Goal: Check status: Check status

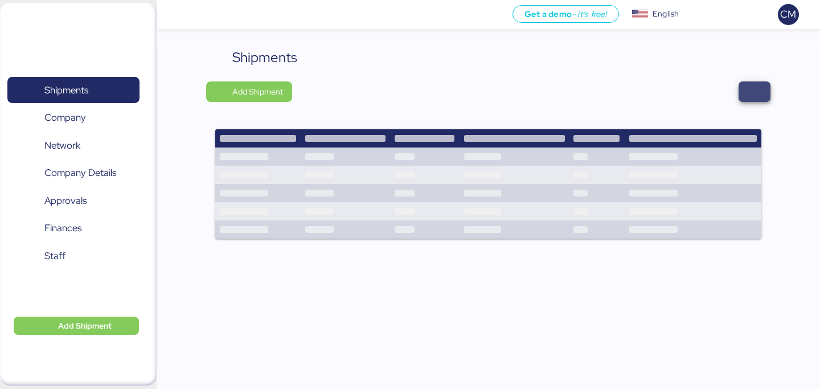
click at [745, 81] on span "button" at bounding box center [755, 91] width 32 height 21
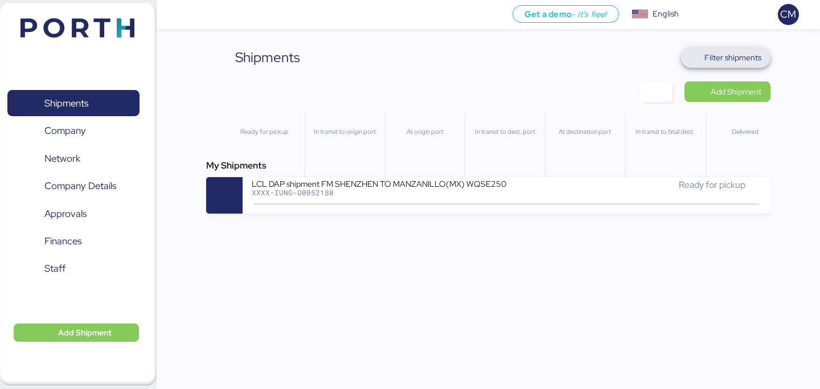
click at [724, 59] on span "Filter shipments" at bounding box center [733, 58] width 57 height 14
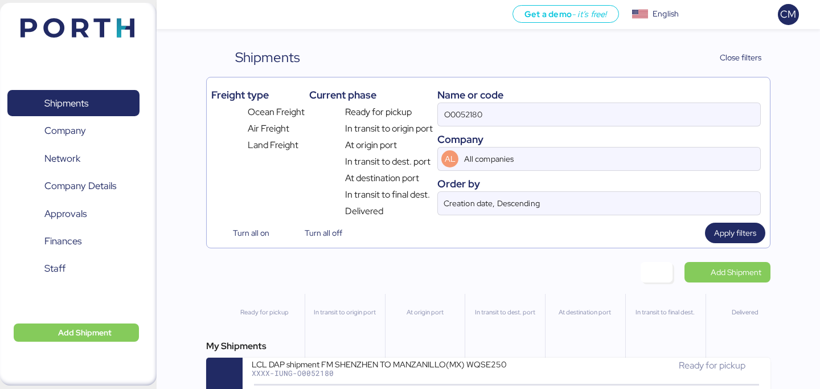
click at [611, 94] on div "Name or code" at bounding box center [600, 94] width 324 height 15
click at [611, 103] on div "O0052180" at bounding box center [600, 115] width 324 height 24
click at [611, 103] on input "O0052180" at bounding box center [599, 114] width 322 height 23
click at [611, 103] on div "O0052180" at bounding box center [600, 115] width 324 height 24
click at [611, 103] on input "O0052180" at bounding box center [599, 114] width 322 height 23
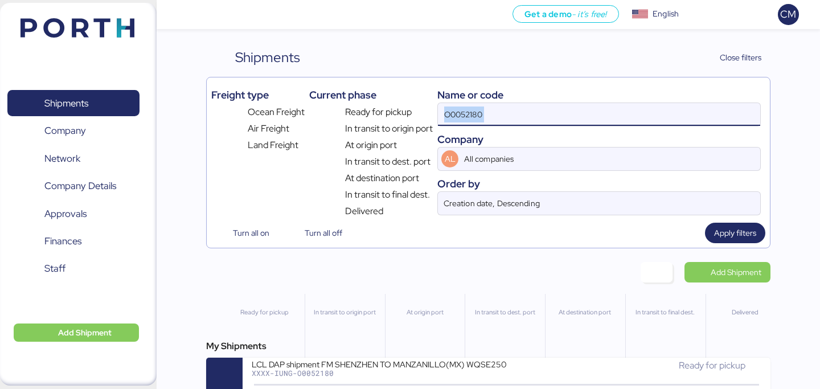
click at [611, 104] on input "O0052180" at bounding box center [599, 114] width 322 height 23
click at [604, 104] on input "O0052180" at bounding box center [599, 114] width 322 height 23
paste input "O0052106"
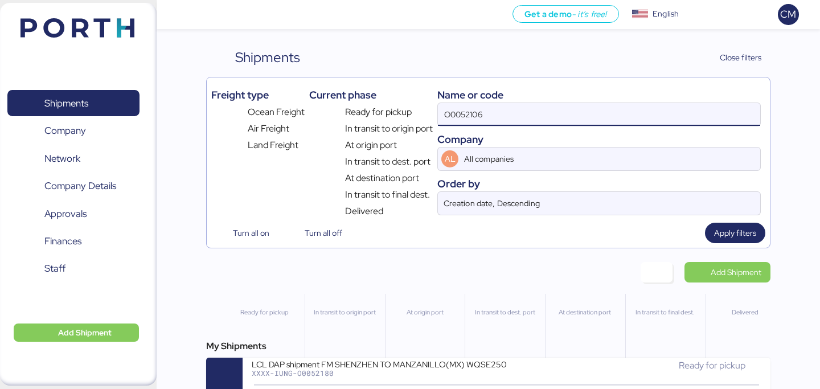
type input "O0052106"
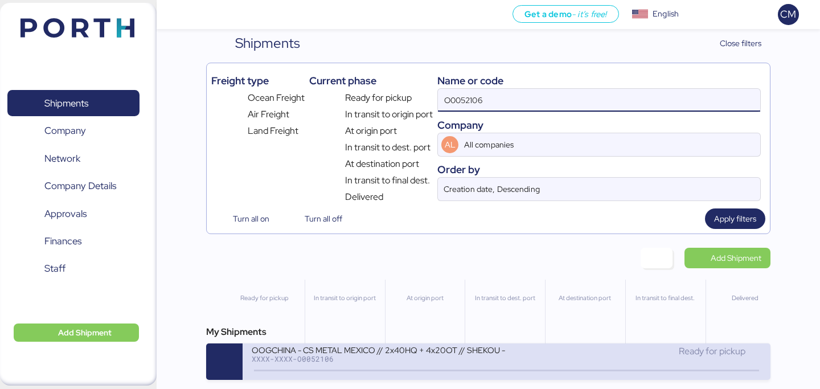
click at [446, 353] on div "OOGCHINA - CS METAL MEXICO // 2x40HQ + 4x20OT // SHEKOU - MANZANILLO // HBL: OO…" at bounding box center [379, 350] width 255 height 10
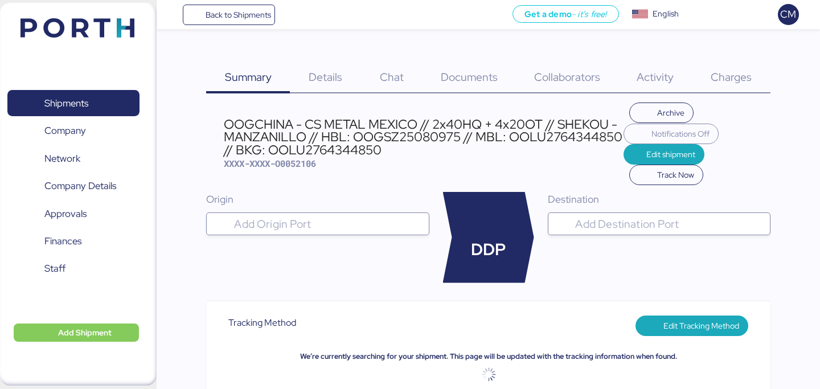
click at [721, 75] on span "Charges" at bounding box center [731, 77] width 41 height 15
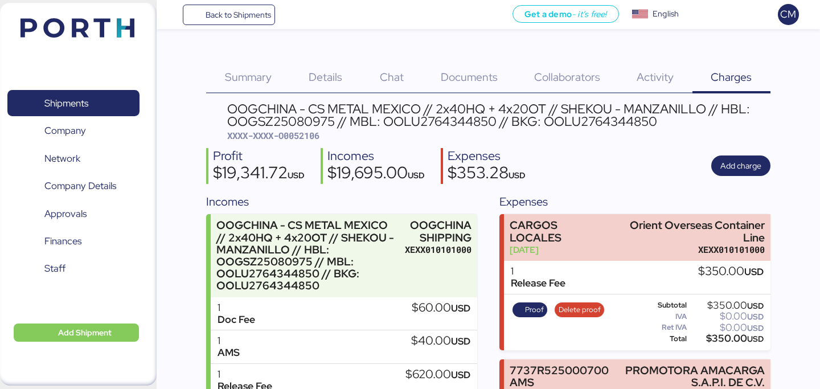
click at [234, 67] on div "Summary 0" at bounding box center [248, 70] width 84 height 46
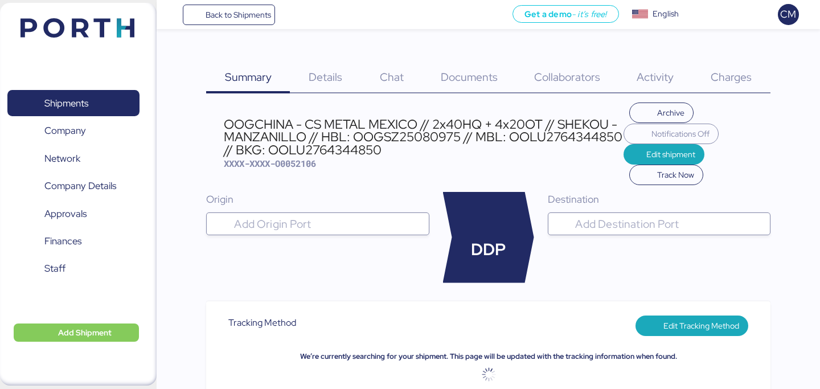
click at [736, 77] on span "Charges" at bounding box center [731, 77] width 41 height 15
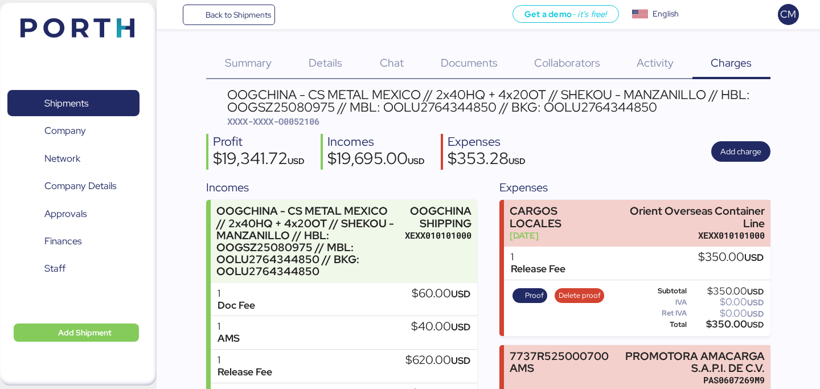
scroll to position [140, 0]
